Goal: Check status: Check status

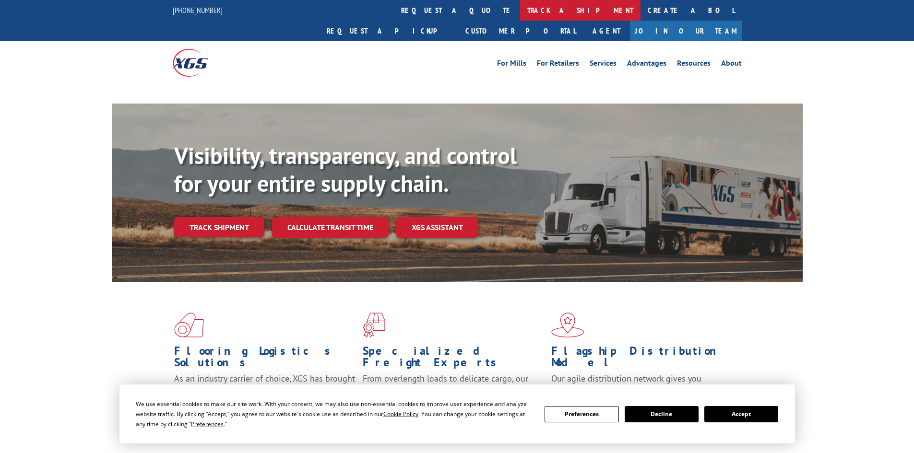
click at [520, 9] on link "track a shipment" at bounding box center [580, 10] width 120 height 21
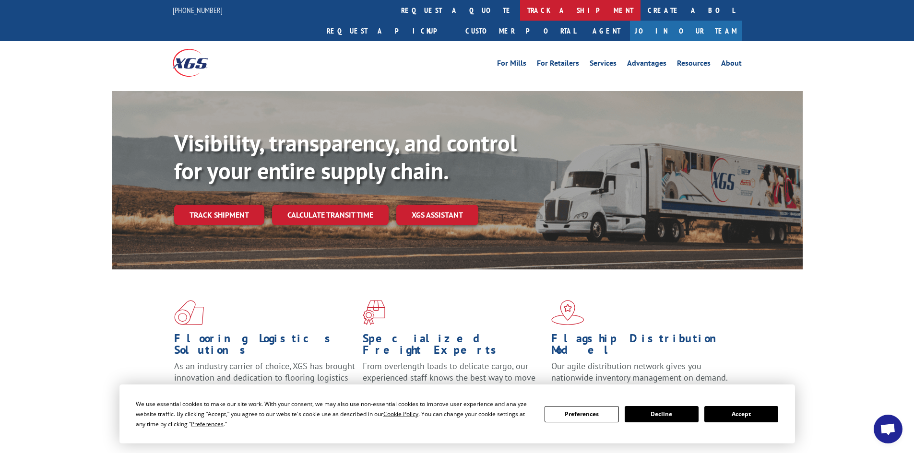
click at [520, 6] on link "track a shipment" at bounding box center [580, 10] width 120 height 21
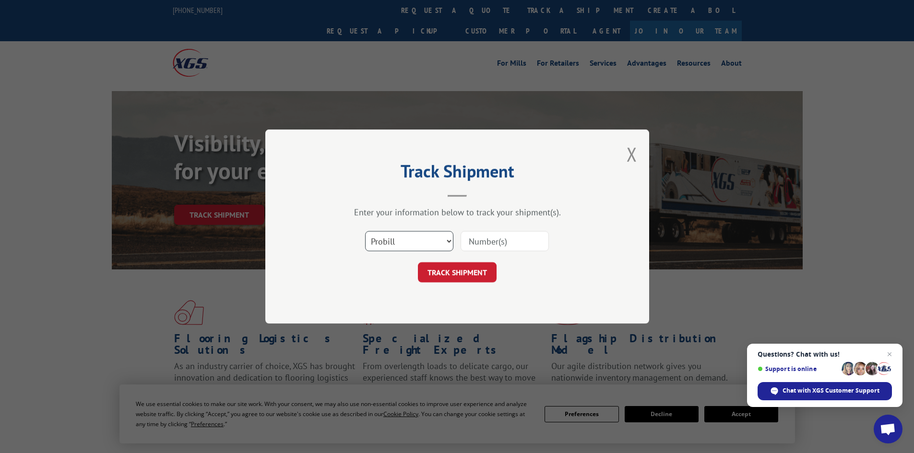
click at [406, 241] on select "Select category... Probill BOL PO" at bounding box center [409, 241] width 88 height 20
select select "bol"
click at [365, 231] on select "Select category... Probill BOL PO" at bounding box center [409, 241] width 88 height 20
click at [499, 240] on input at bounding box center [504, 241] width 88 height 20
paste input "7068563"
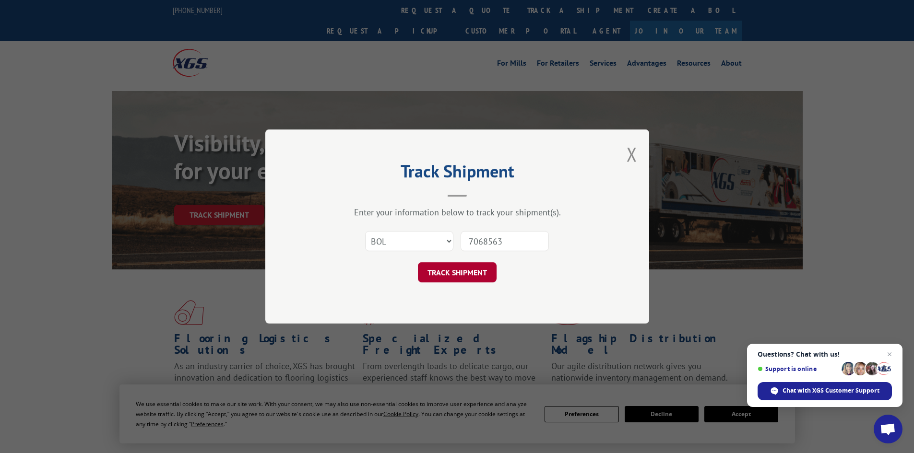
type input "7068563"
click at [459, 273] on button "TRACK SHIPMENT" at bounding box center [457, 272] width 79 height 20
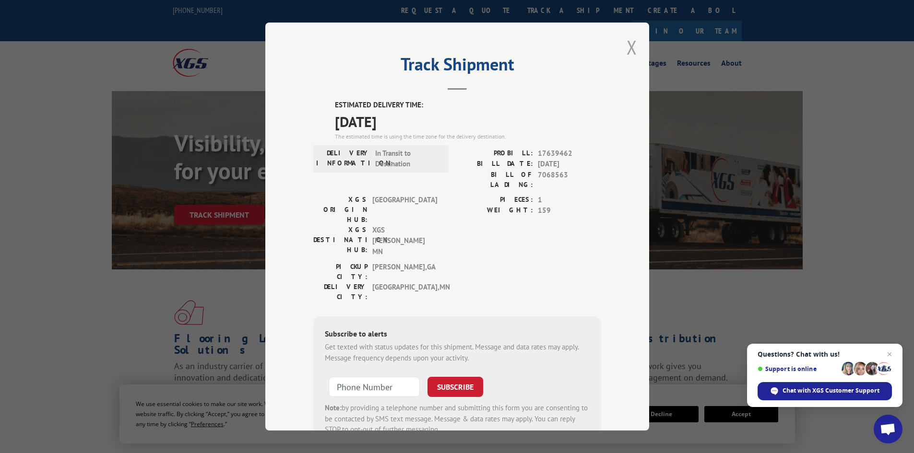
click at [630, 45] on button "Close modal" at bounding box center [631, 47] width 11 height 25
